Goal: Complete application form

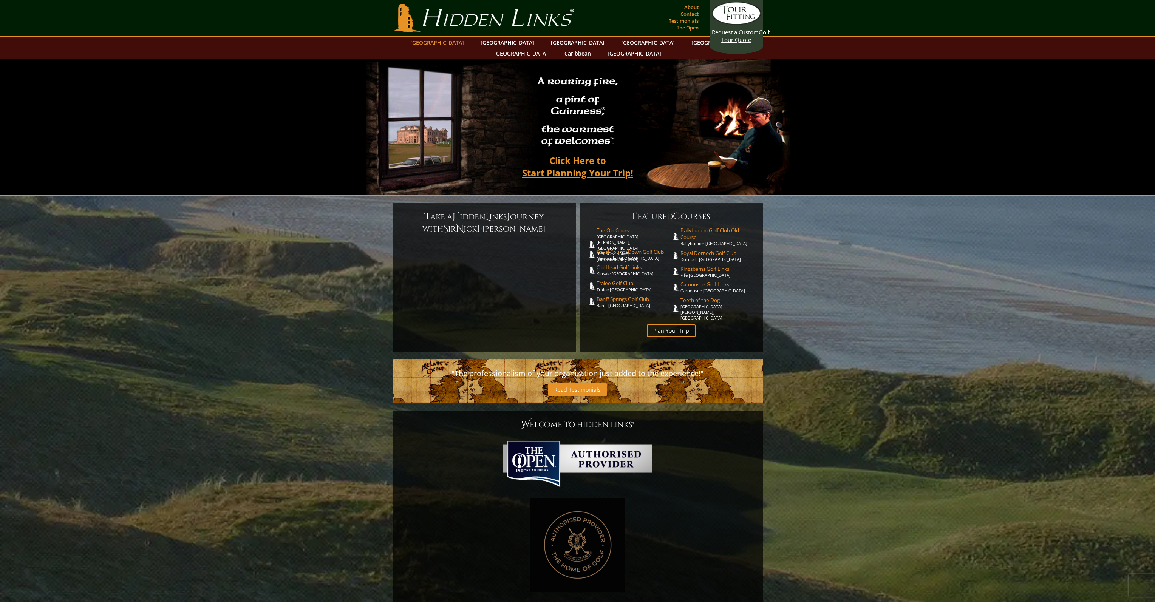
click at [464, 44] on link "[GEOGRAPHIC_DATA]" at bounding box center [436, 42] width 61 height 11
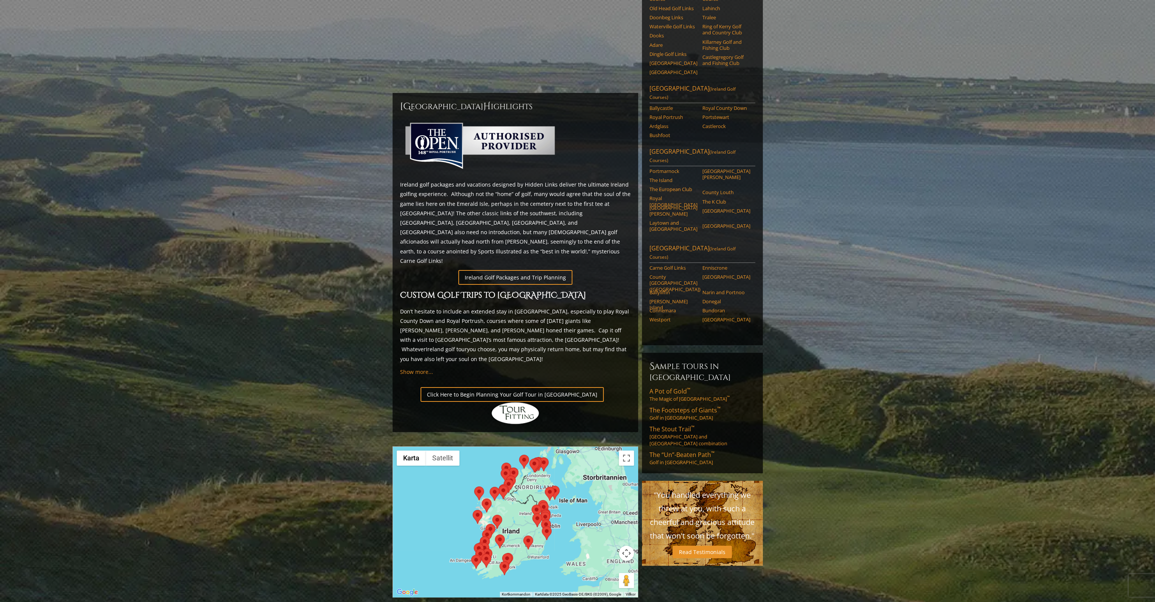
scroll to position [154, 0]
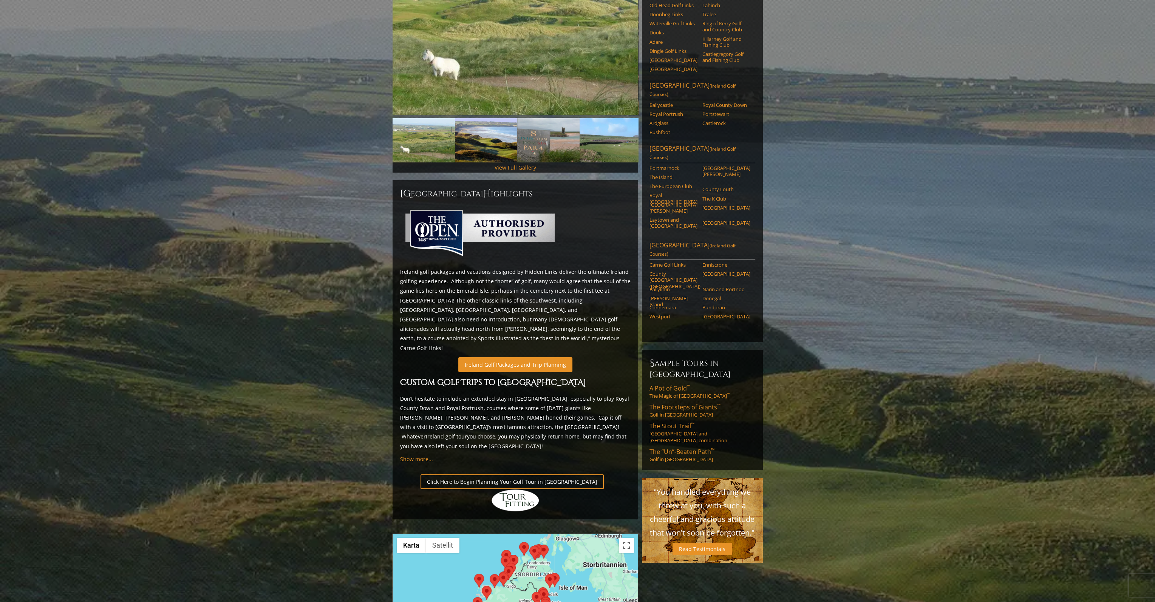
click at [556, 357] on link "Ireland Golf Packages and Trip Planning" at bounding box center [515, 364] width 114 height 15
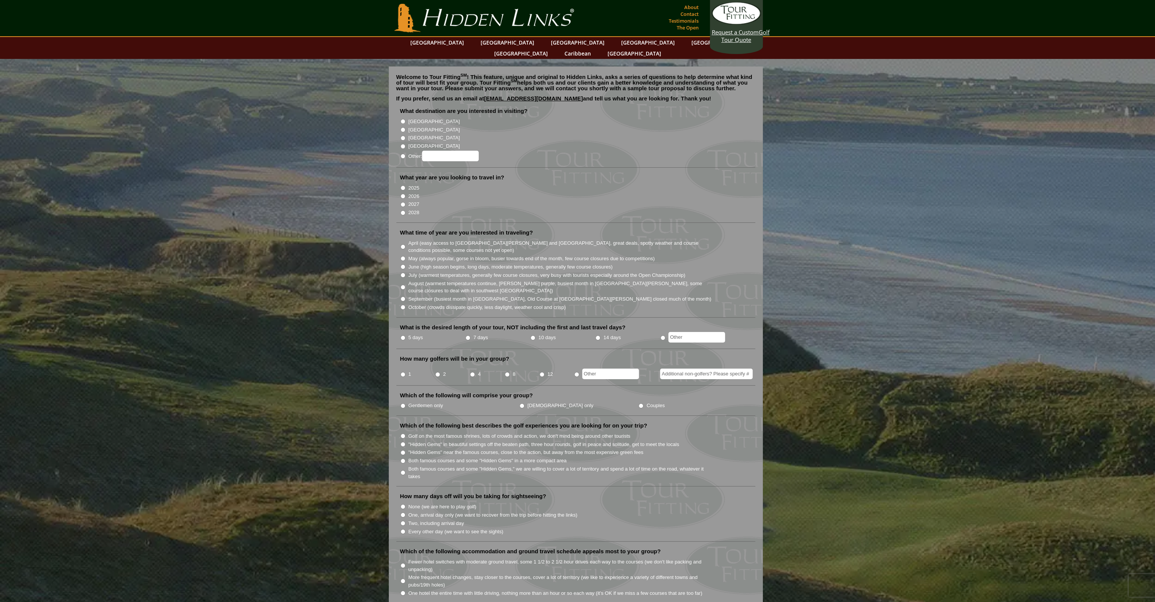
click at [402, 119] on input "[GEOGRAPHIC_DATA]" at bounding box center [402, 121] width 5 height 5
radio input "true"
click at [408, 193] on label "2026" at bounding box center [413, 197] width 11 height 8
click at [405, 194] on input "2026" at bounding box center [402, 196] width 5 height 5
radio input "true"
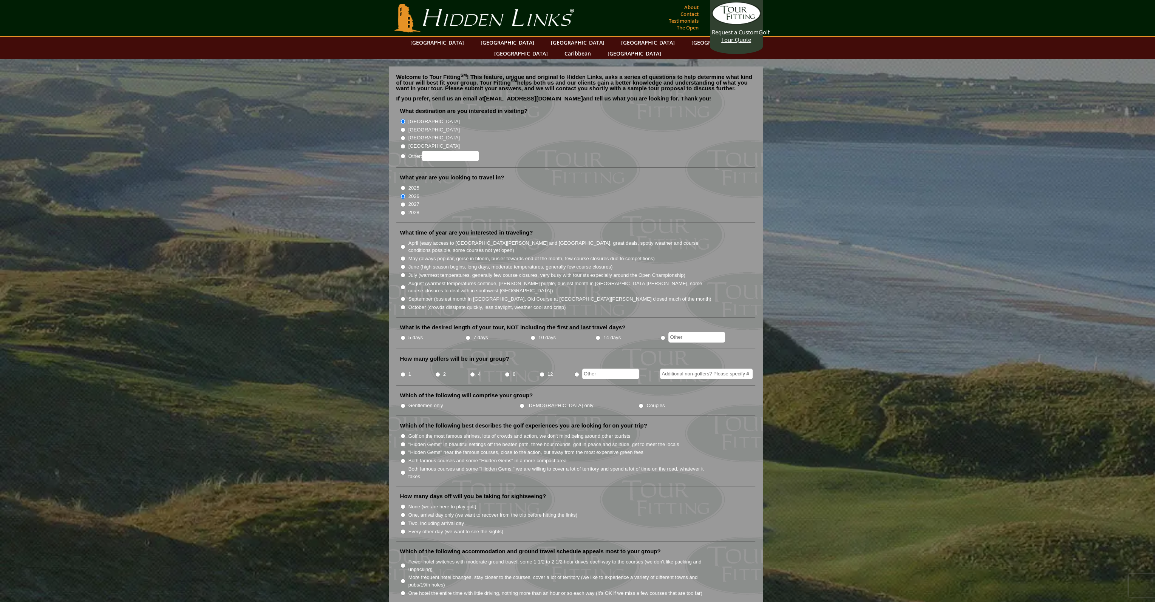
click at [405, 285] on input "August (warmest temperatures continue, [PERSON_NAME] purple, busiest month in […" at bounding box center [402, 287] width 5 height 5
radio input "true"
click at [409, 334] on label "5 days" at bounding box center [415, 338] width 15 height 8
click at [405, 335] on input "5 days" at bounding box center [402, 337] width 5 height 5
radio input "true"
